Goal: Complete application form: Complete application form

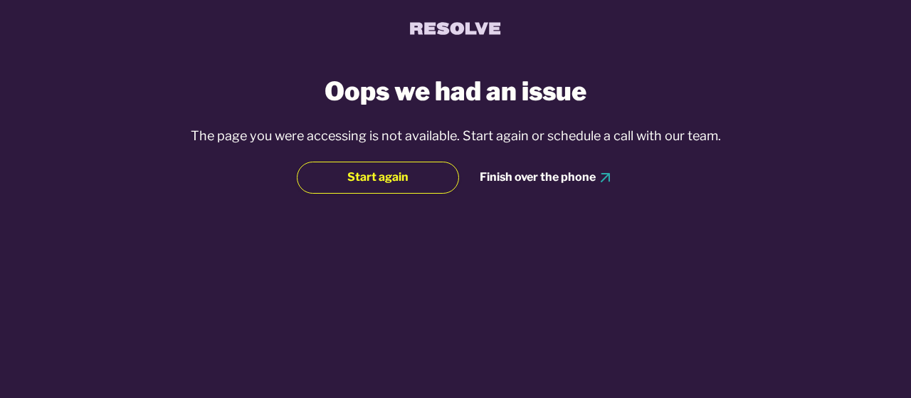
click at [383, 180] on span "Start again" at bounding box center [377, 177] width 61 height 16
click at [387, 178] on span "Start again" at bounding box center [377, 177] width 61 height 16
click at [398, 170] on span "Start again" at bounding box center [377, 177] width 61 height 16
